Goal: Task Accomplishment & Management: Manage account settings

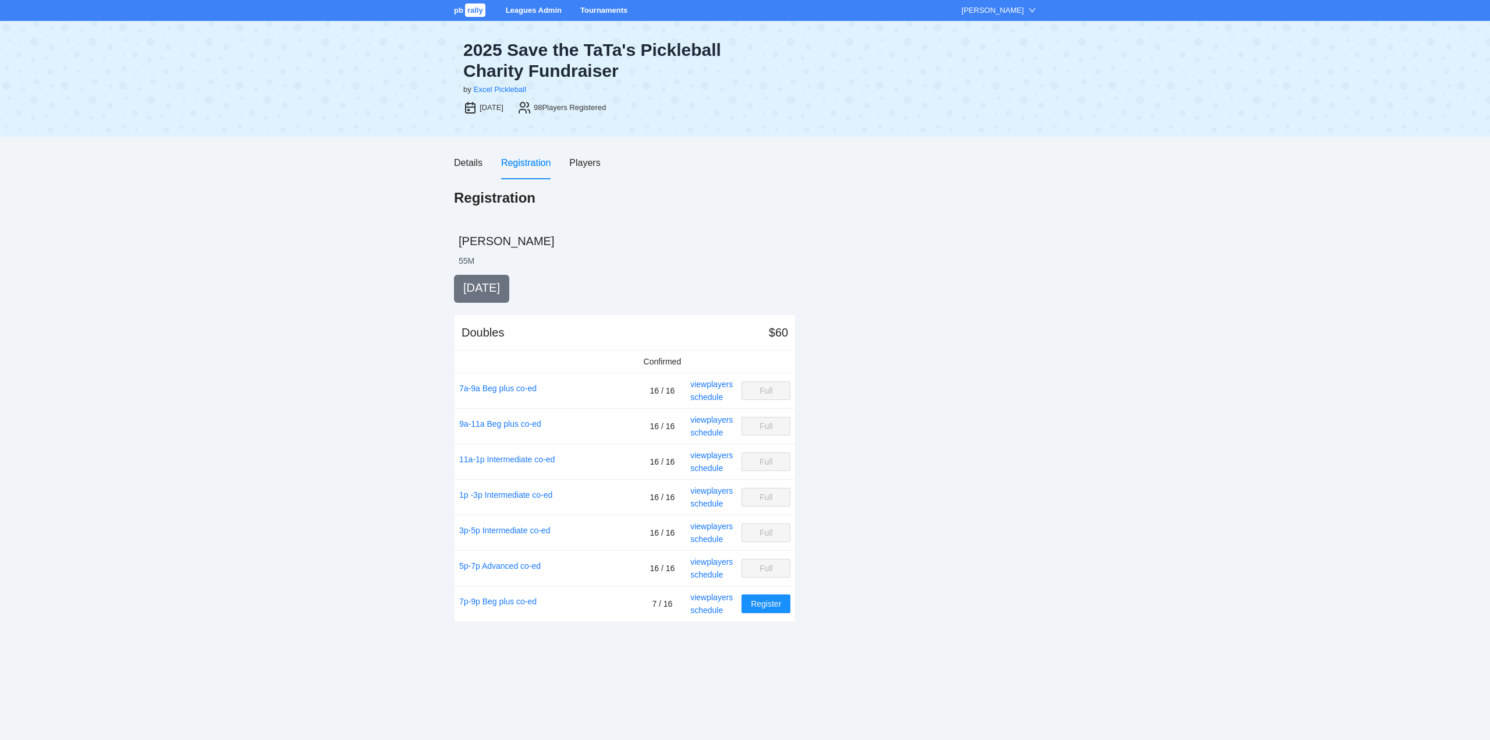
click at [530, 8] on link "Leagues Admin" at bounding box center [534, 10] width 56 height 9
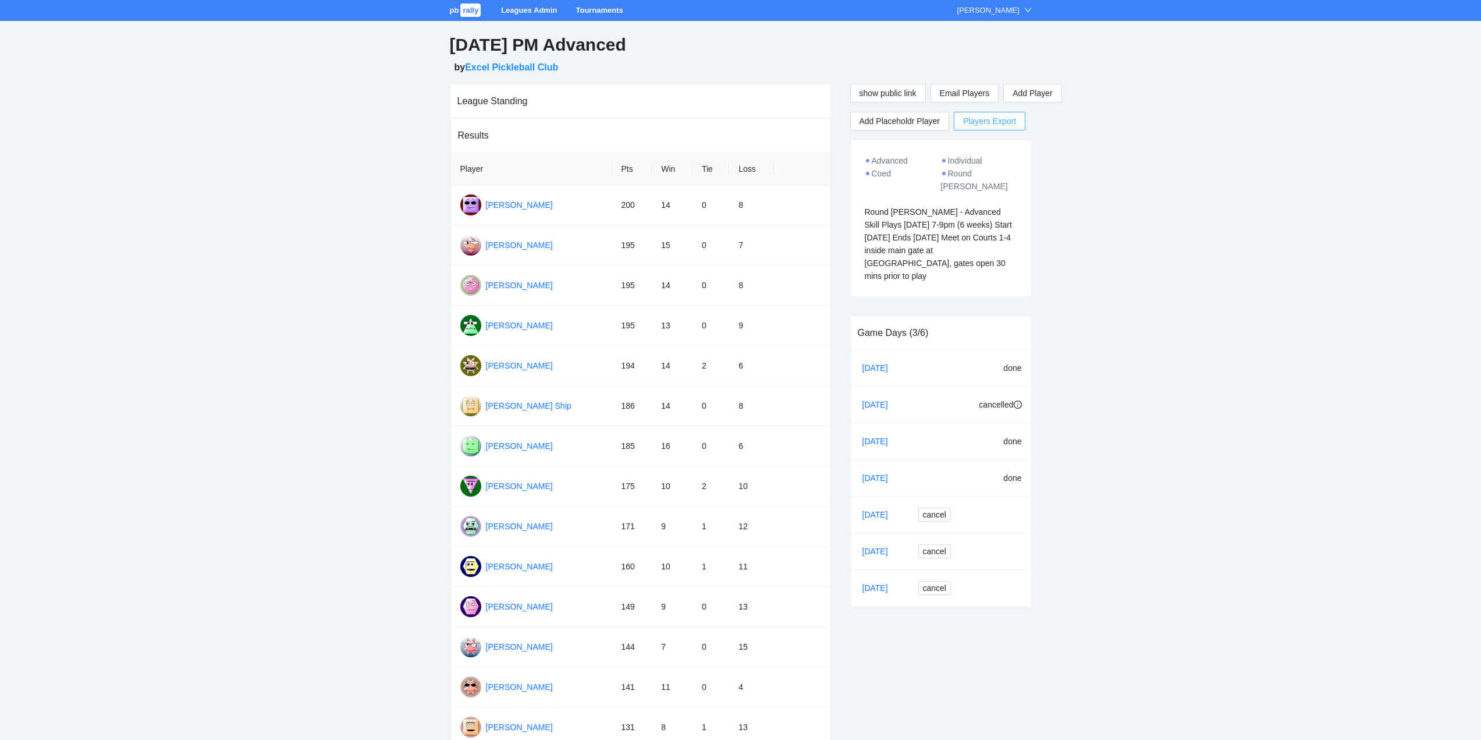
click at [988, 120] on span "Players Export" at bounding box center [989, 120] width 53 height 17
click at [531, 9] on link "Leagues Admin" at bounding box center [529, 10] width 56 height 9
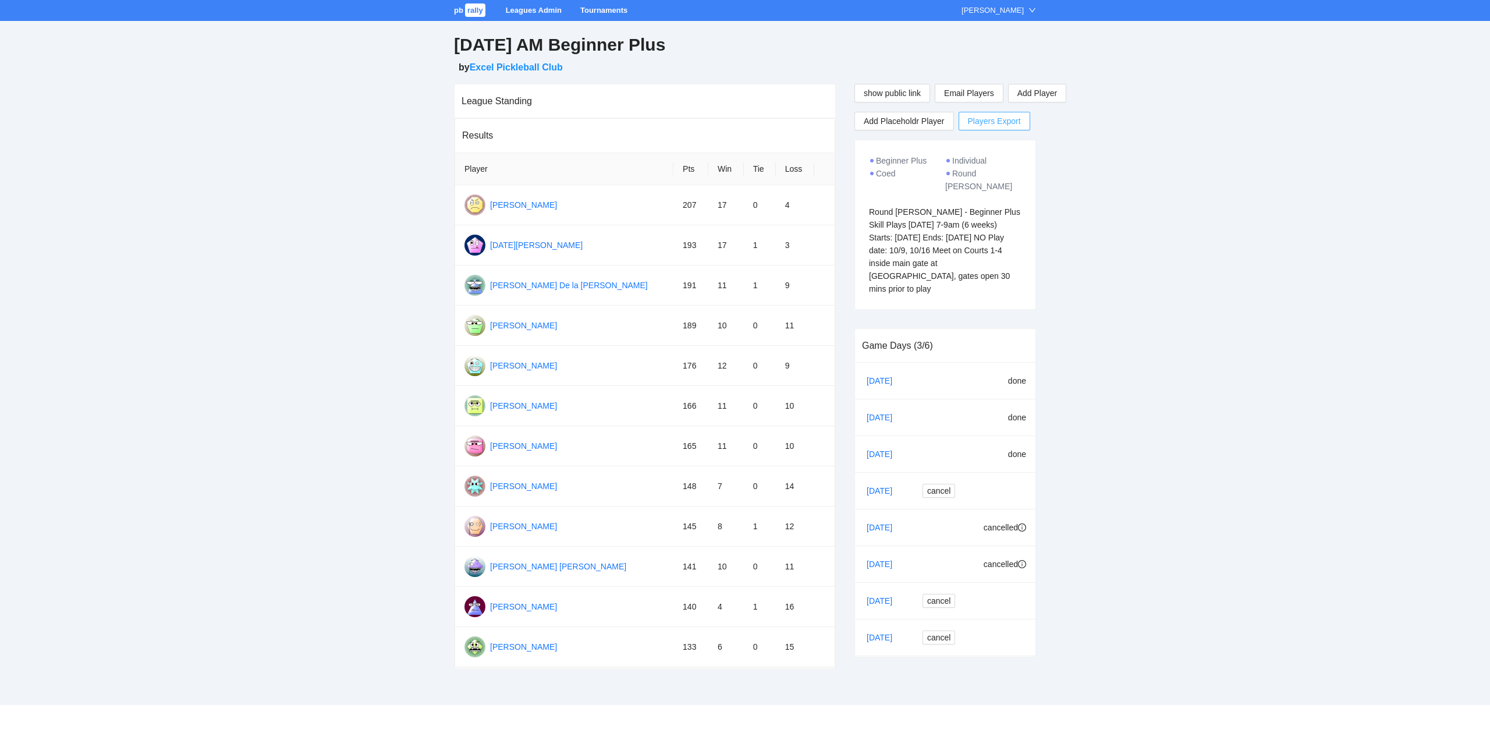
click at [985, 120] on span "Players Export" at bounding box center [994, 120] width 53 height 17
click at [527, 8] on link "Leagues Admin" at bounding box center [534, 10] width 56 height 9
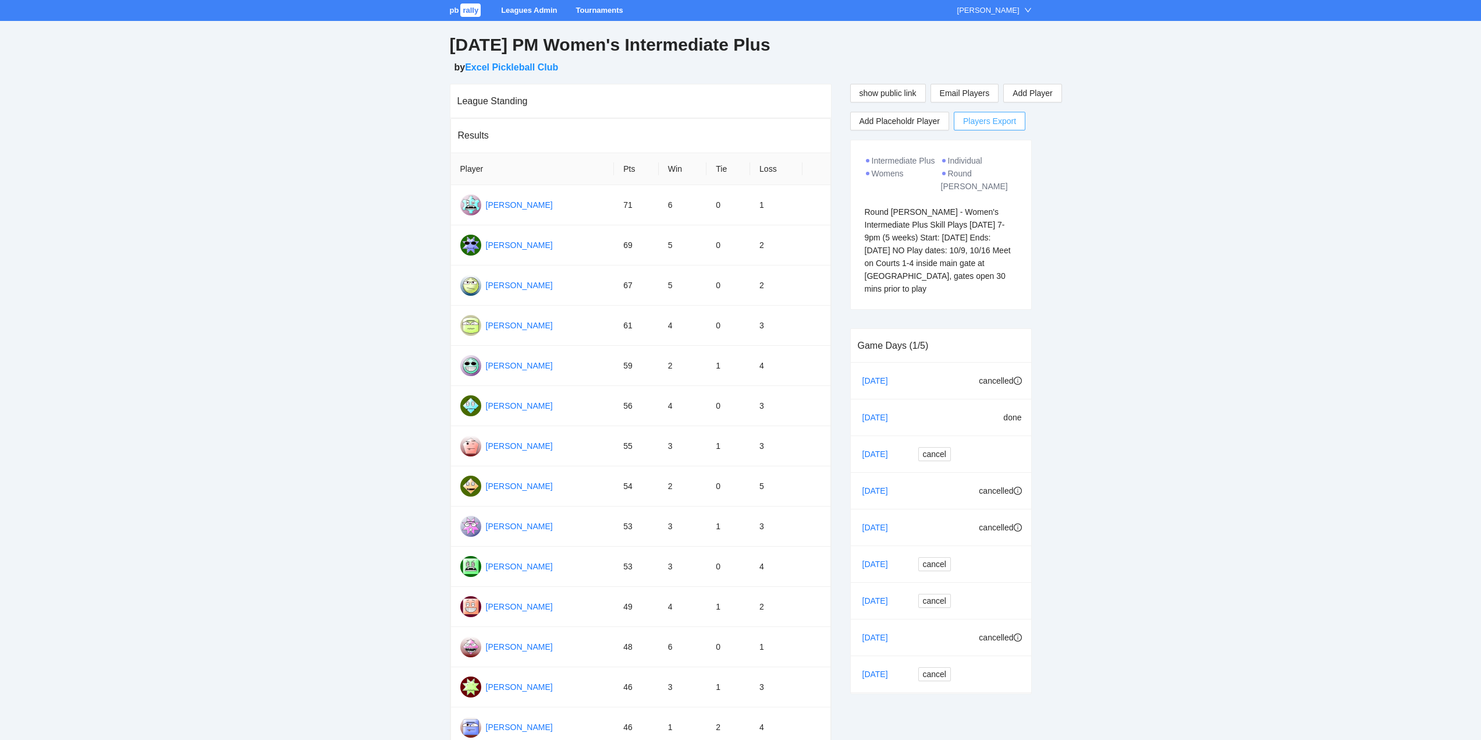
click at [984, 119] on span "Players Export" at bounding box center [989, 120] width 53 height 17
click at [519, 9] on link "Leagues Admin" at bounding box center [529, 10] width 56 height 9
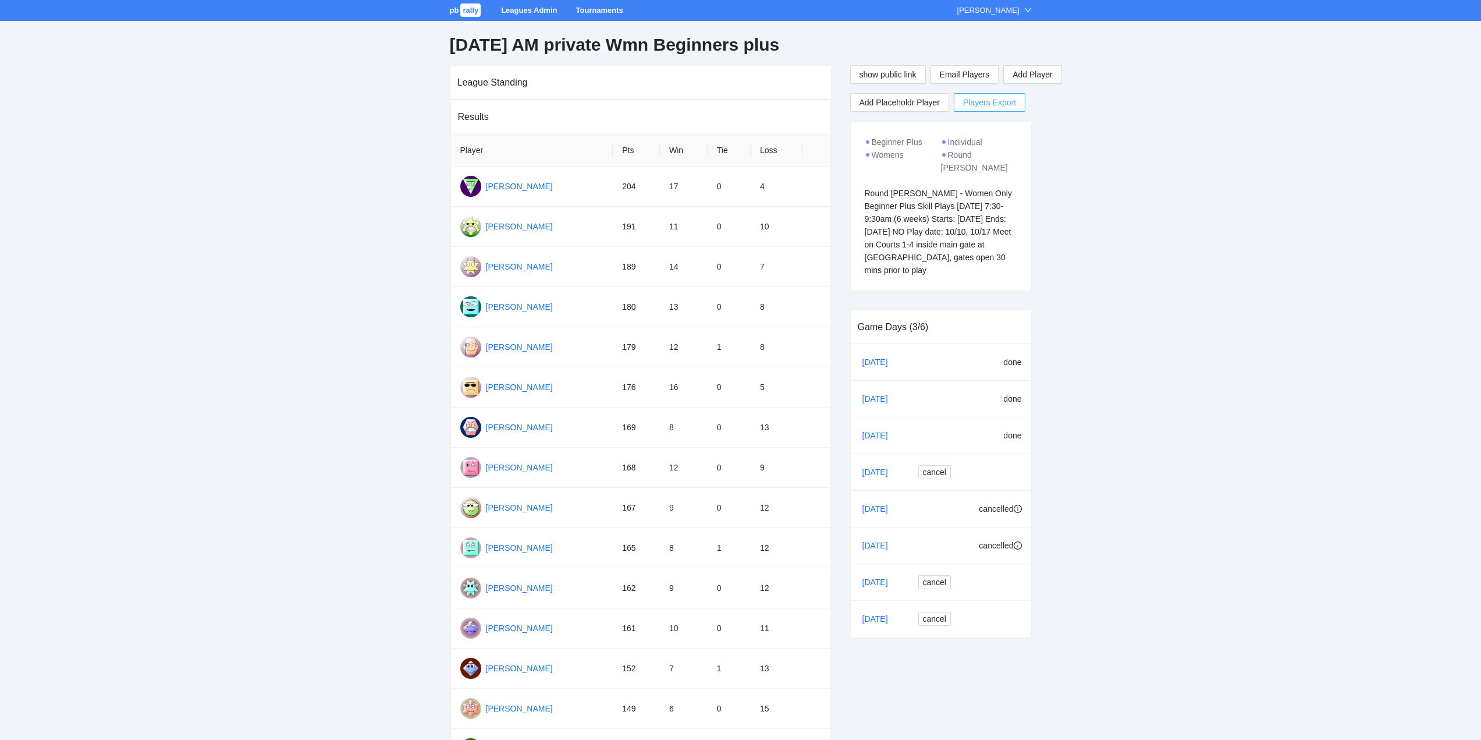
click at [981, 104] on span "Players Export" at bounding box center [989, 102] width 53 height 17
click at [516, 8] on link "Leagues Admin" at bounding box center [529, 10] width 56 height 9
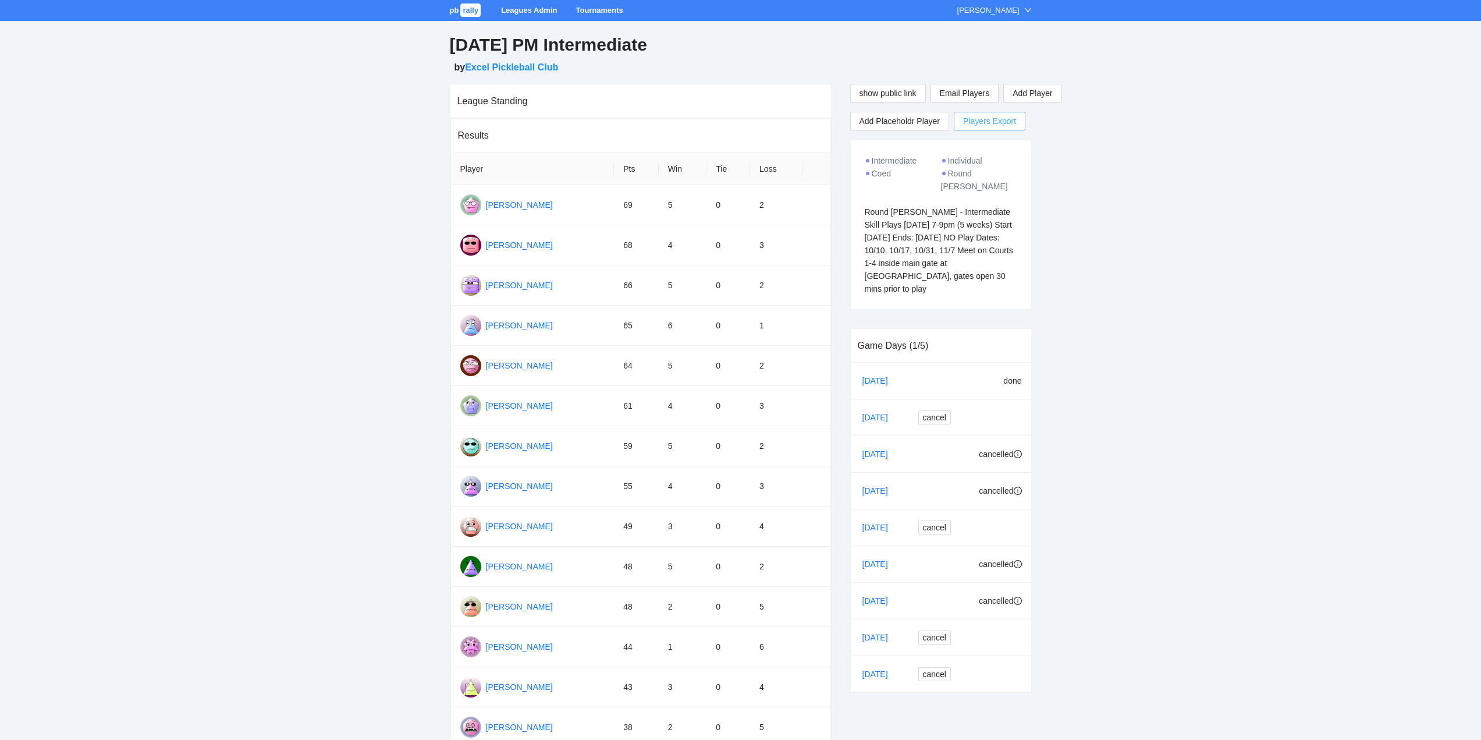
click at [981, 117] on span "Players Export" at bounding box center [989, 120] width 53 height 17
click at [521, 9] on link "Leagues Admin" at bounding box center [529, 10] width 56 height 9
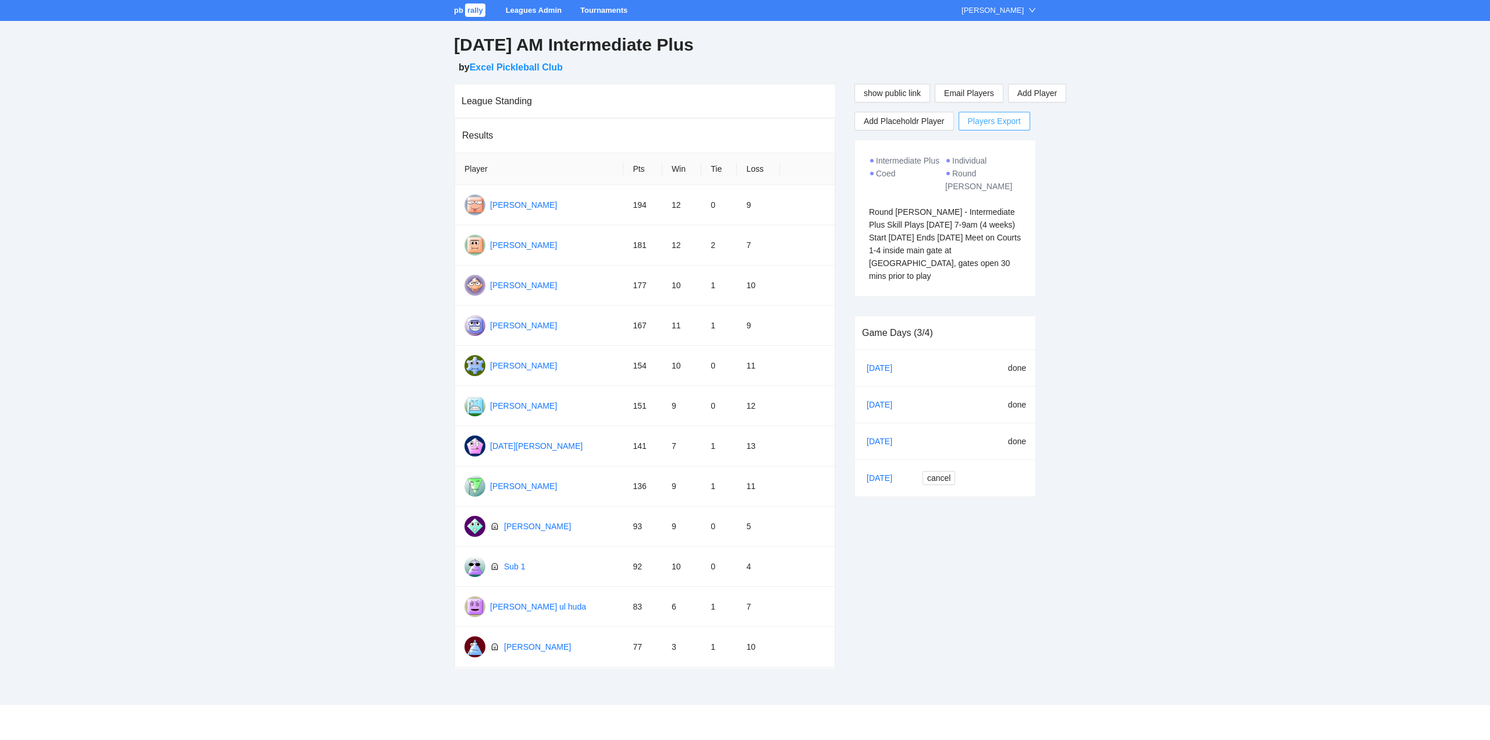
click at [982, 120] on span "Players Export" at bounding box center [994, 120] width 53 height 17
drag, startPoint x: 525, startPoint y: 8, endPoint x: 529, endPoint y: 16, distance: 8.6
click at [525, 8] on link "Leagues Admin" at bounding box center [534, 10] width 56 height 9
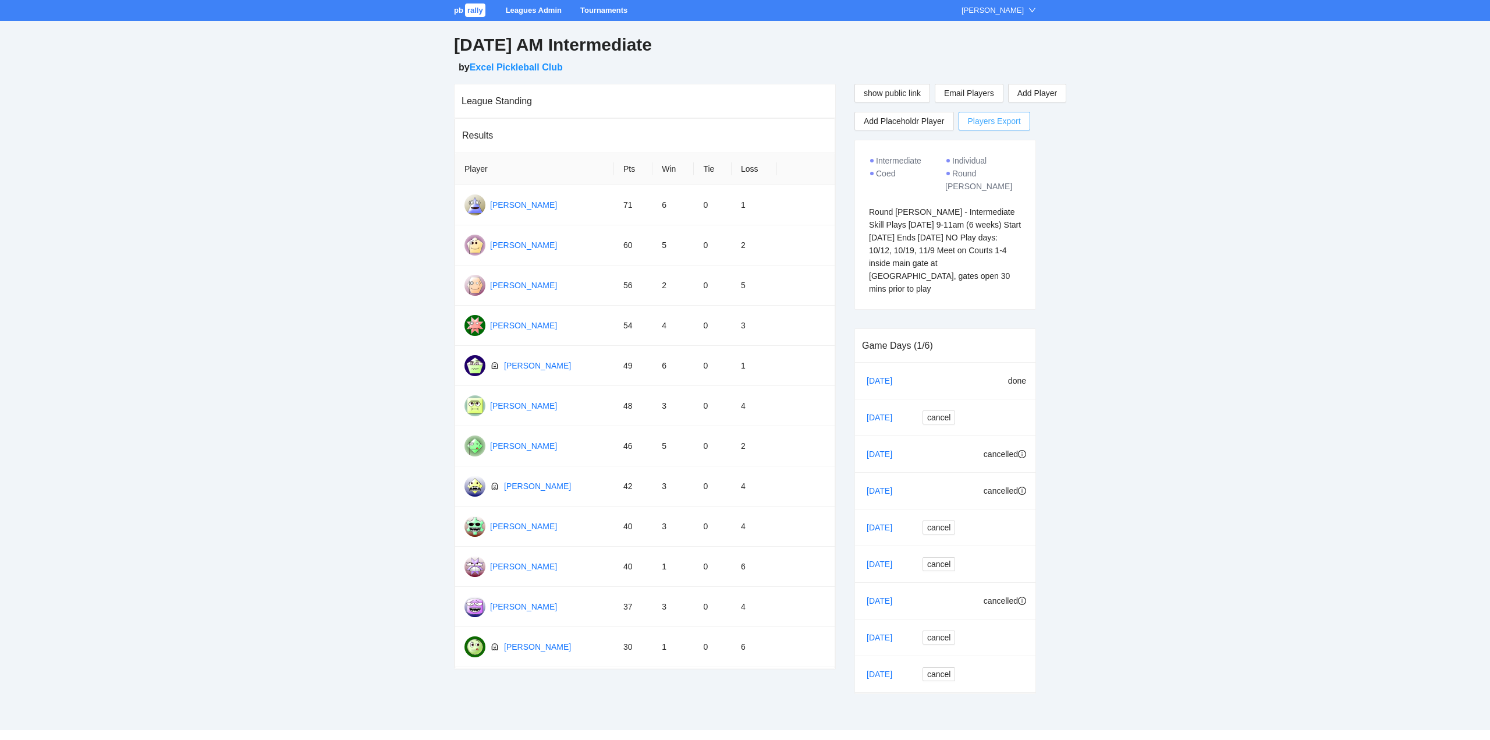
click at [992, 119] on span "Players Export" at bounding box center [994, 120] width 53 height 17
drag, startPoint x: 527, startPoint y: 7, endPoint x: 531, endPoint y: 16, distance: 9.9
click at [527, 7] on link "Leagues Admin" at bounding box center [534, 10] width 56 height 9
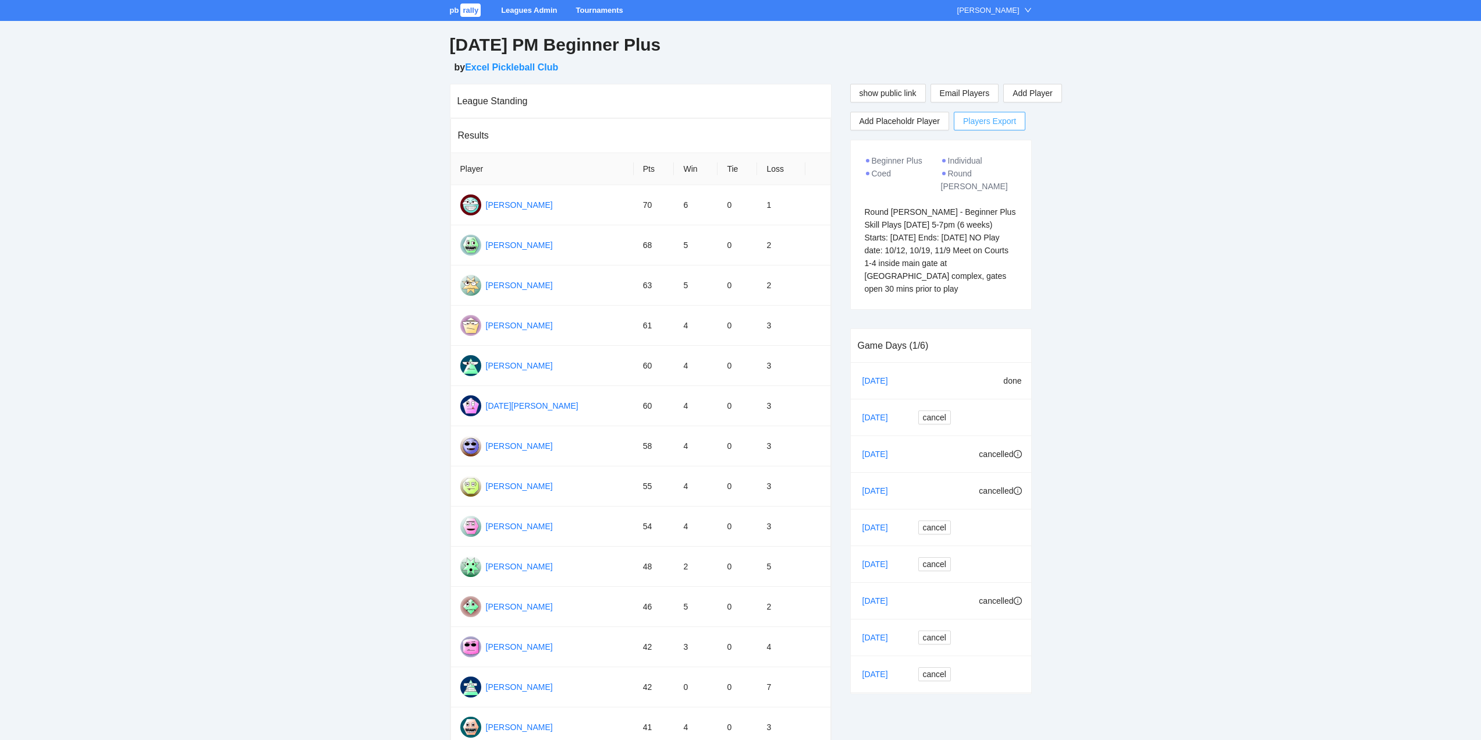
click at [983, 118] on span "Players Export" at bounding box center [989, 120] width 53 height 17
click at [528, 7] on link "Leagues Admin" at bounding box center [529, 10] width 56 height 9
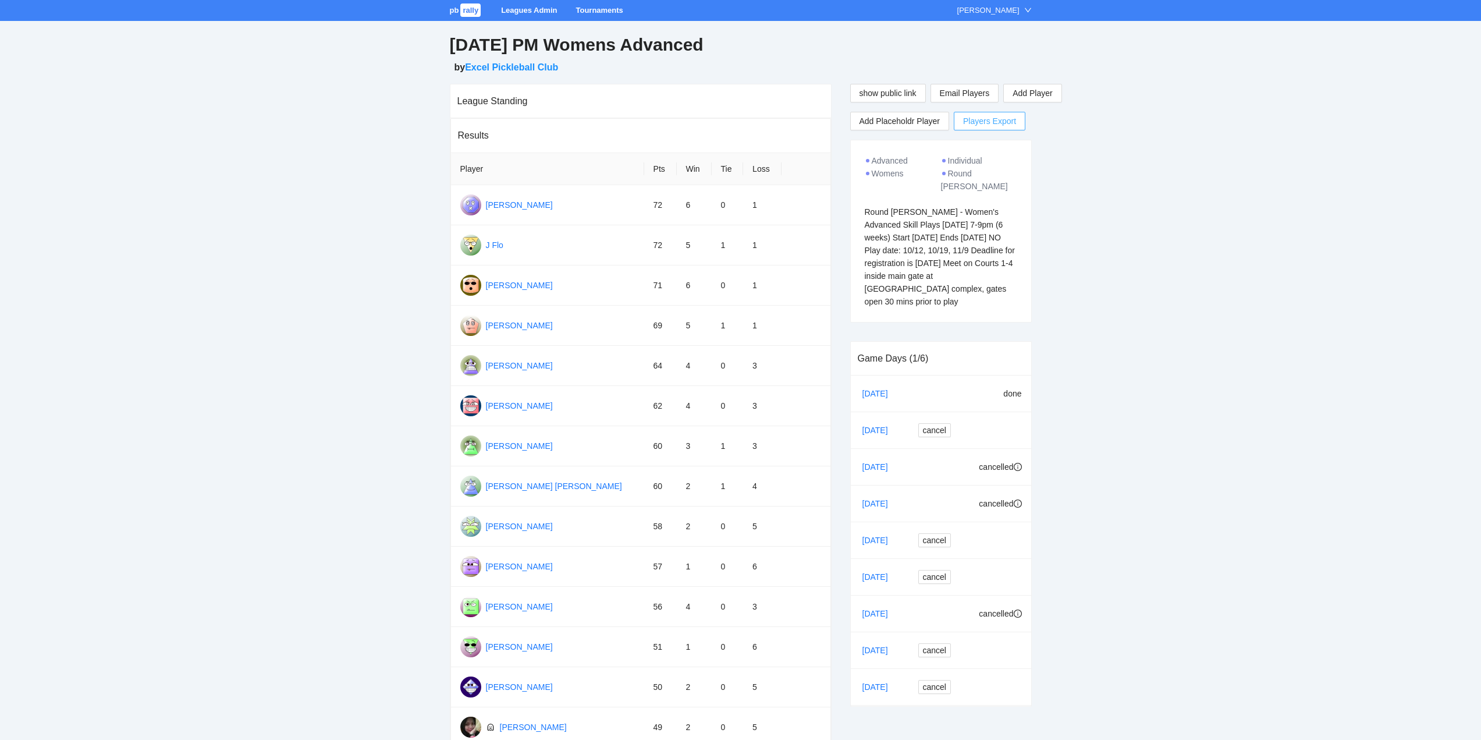
click at [977, 119] on span "Players Export" at bounding box center [989, 120] width 53 height 17
click at [518, 10] on link "Leagues Admin" at bounding box center [529, 10] width 56 height 9
